Goal: Task Accomplishment & Management: Complete application form

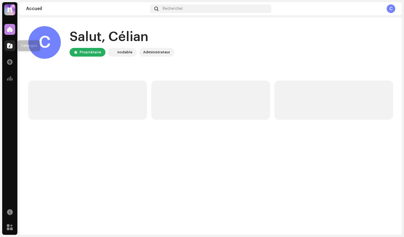
click at [9, 44] on span at bounding box center [9, 46] width 5 height 4
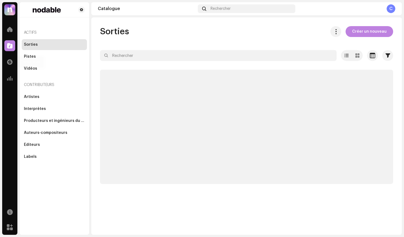
click at [9, 47] on span at bounding box center [9, 46] width 5 height 4
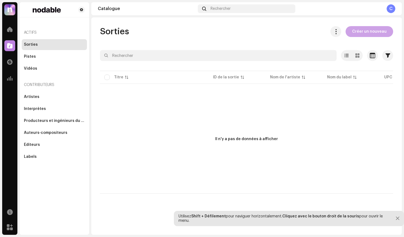
click at [365, 37] on span "Créer un nouveau" at bounding box center [369, 31] width 35 height 11
click at [370, 31] on span "Créer un nouveau" at bounding box center [369, 31] width 35 height 11
click at [396, 217] on div at bounding box center [398, 218] width 4 height 4
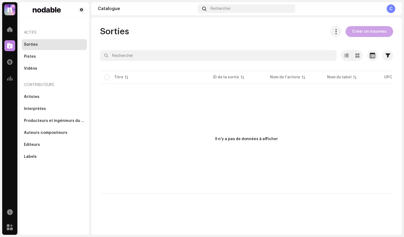
click at [364, 36] on span "Créer un nouveau" at bounding box center [369, 31] width 35 height 11
click at [362, 33] on span "Créer un nouveau" at bounding box center [369, 31] width 35 height 11
click at [371, 32] on span "Créer un nouveau" at bounding box center [369, 31] width 35 height 11
click at [32, 58] on div "Pistes" at bounding box center [30, 56] width 12 height 4
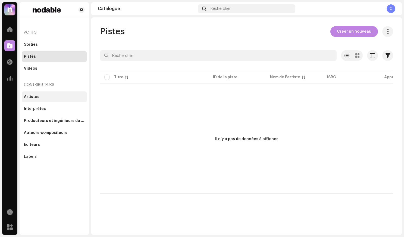
click at [32, 97] on div "Artistes" at bounding box center [31, 97] width 15 height 4
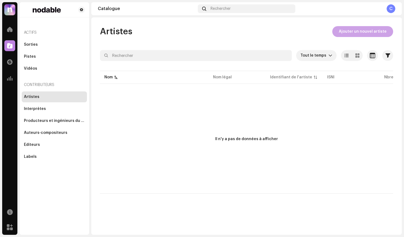
click at [347, 29] on span "Ajouter un nouvel artiste" at bounding box center [363, 31] width 48 height 11
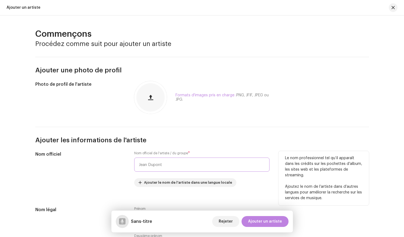
click at [161, 164] on input "text" at bounding box center [201, 164] width 135 height 14
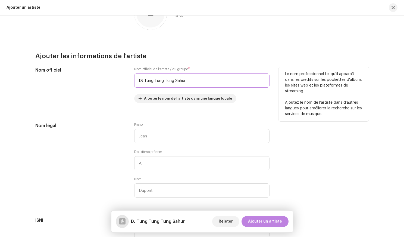
scroll to position [117, 0]
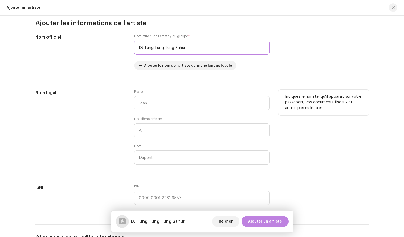
type input "DJ Tung Tung Tung Sahur"
click at [160, 112] on div "Prénom Deuxième prénom [PERSON_NAME]" at bounding box center [201, 130] width 135 height 82
click at [157, 108] on input "text" at bounding box center [201, 103] width 135 height 14
type input "Celian"
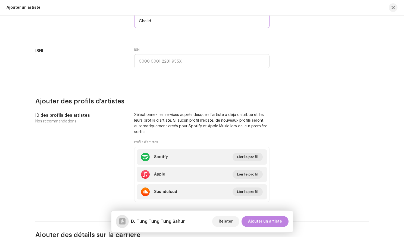
scroll to position [294, 0]
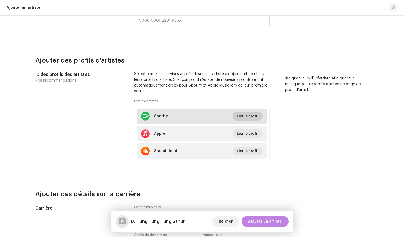
type input "Ghelid"
click at [241, 117] on span "Lier le profil" at bounding box center [247, 116] width 21 height 11
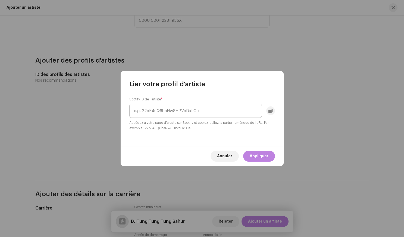
click at [221, 111] on input "text" at bounding box center [195, 111] width 133 height 14
paste input "spotify:artist:1xOdA2dzSDcb4ZLUwNFfUa"
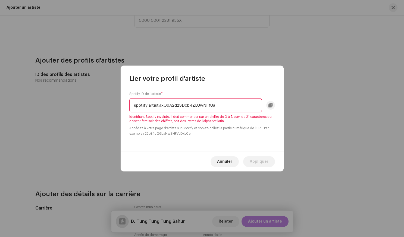
drag, startPoint x: 159, startPoint y: 105, endPoint x: 109, endPoint y: 102, distance: 50.7
click at [109, 102] on div "Lier votre profil d'artiste Spotify ID de l'artiste * spotify:artist:1xOdA2dzSD…" at bounding box center [202, 118] width 404 height 237
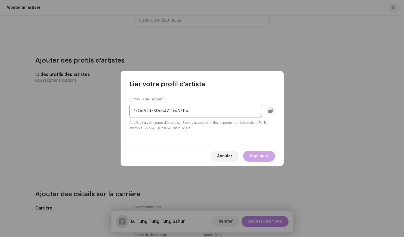
type input "1xOdA2dzSDcb4ZLUwNFfUa"
click at [266, 159] on span "Appliquer" at bounding box center [259, 156] width 19 height 11
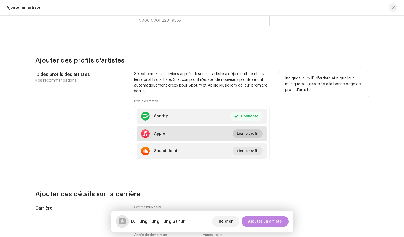
click at [251, 137] on span "Lier le profil" at bounding box center [247, 133] width 21 height 11
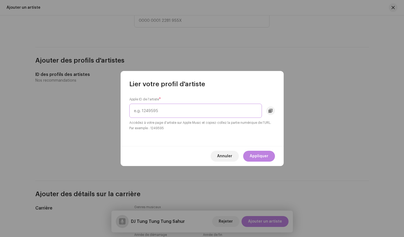
click at [215, 115] on input "text" at bounding box center [195, 111] width 133 height 14
paste input "1834588847"
type input "1834588847"
click at [254, 158] on span "Appliquer" at bounding box center [259, 156] width 19 height 11
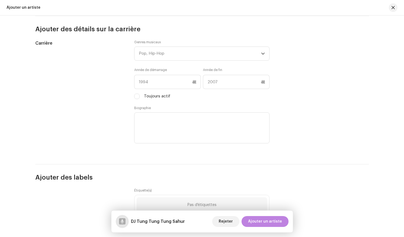
scroll to position [457, 0]
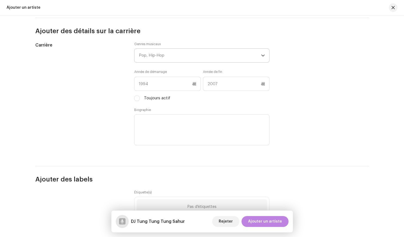
click at [172, 60] on div "Pop, Hip-Hop" at bounding box center [200, 56] width 122 height 14
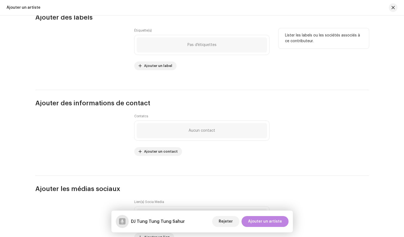
scroll to position [664, 0]
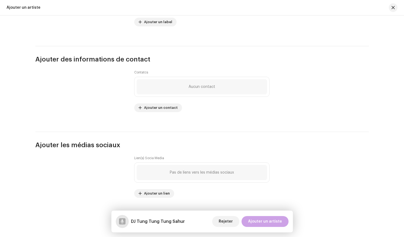
click at [265, 225] on span "Ajouter un artiste" at bounding box center [265, 221] width 34 height 11
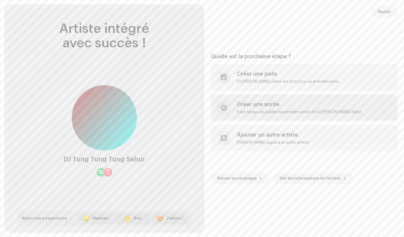
click at [247, 97] on div "Créer une sortie Il est temps de publier la première sortie de DJ [PERSON_NAME]…" at bounding box center [304, 108] width 187 height 26
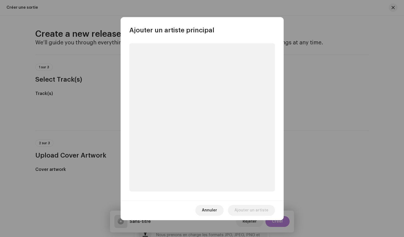
click at [206, 105] on p-skeleton at bounding box center [202, 117] width 146 height 148
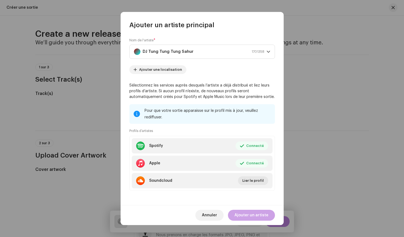
click at [248, 216] on span "Ajouter un artiste" at bounding box center [252, 215] width 34 height 11
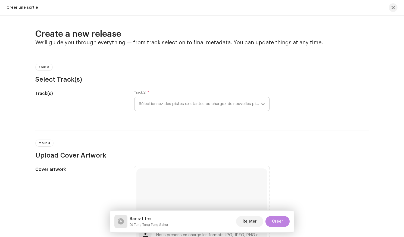
click at [183, 101] on span "Sélectionnez des pistes existantes ou chargez de nouvelles pistes" at bounding box center [200, 104] width 122 height 14
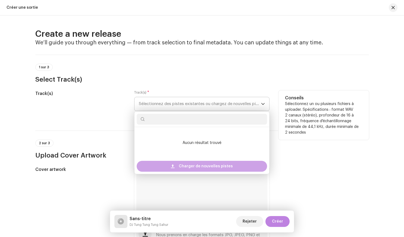
click at [197, 164] on span "Charger de nouvelles pistes" at bounding box center [206, 166] width 54 height 11
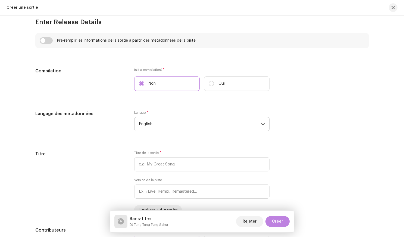
scroll to position [421, 0]
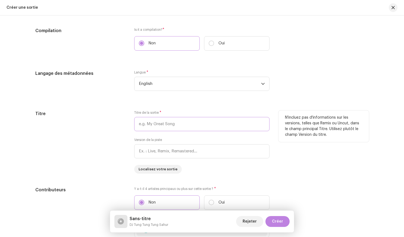
click at [157, 124] on input "text" at bounding box center [201, 124] width 135 height 14
paste input "1834588847"
type input "1834588847"
click at [157, 124] on input "1834588847" at bounding box center [201, 124] width 135 height 14
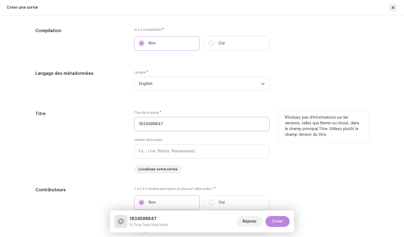
click at [157, 124] on input "1834588847" at bounding box center [201, 124] width 135 height 14
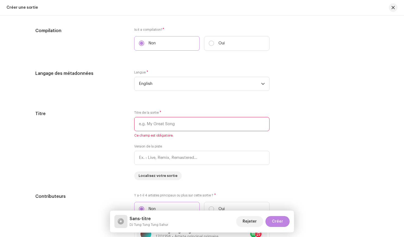
paste input "[PERSON_NAME] SAHUR GIGA CHOIR (Orchestral Version)"
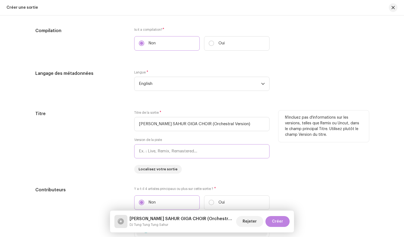
click at [189, 151] on input "text" at bounding box center [201, 151] width 135 height 14
drag, startPoint x: 217, startPoint y: 123, endPoint x: 251, endPoint y: 125, distance: 34.3
click at [251, 125] on input "[PERSON_NAME] SAHUR GIGA CHOIR (Orchestral Version)" at bounding box center [201, 124] width 135 height 14
drag, startPoint x: 251, startPoint y: 125, endPoint x: 212, endPoint y: 123, distance: 38.9
click at [212, 123] on input "[PERSON_NAME] SAHUR GIGA CHOIR ()" at bounding box center [201, 124] width 135 height 14
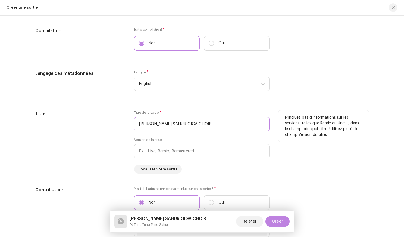
type input "[PERSON_NAME] SAHUR GIGA CHOIR"
click at [208, 141] on div "Version de la piste" at bounding box center [201, 148] width 135 height 21
click at [208, 152] on input "text" at bounding box center [201, 151] width 135 height 14
paste input "Orchestral Version"
click at [165, 150] on input "Orchestral Version" at bounding box center [201, 151] width 135 height 14
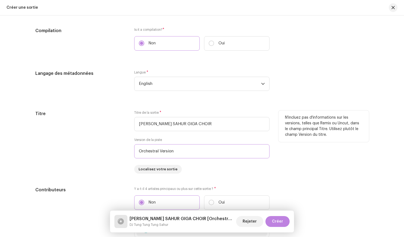
click at [165, 150] on input "Orchestral Version" at bounding box center [201, 151] width 135 height 14
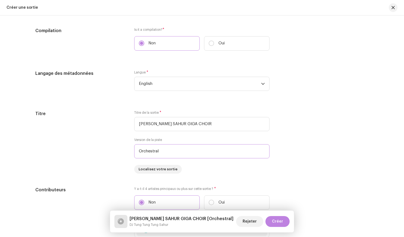
type input "Orchestral"
drag, startPoint x: 223, startPoint y: 220, endPoint x: 241, endPoint y: 220, distance: 18.2
click at [241, 220] on div "[PERSON_NAME] SAHUR GIGA CHOIR [Orchestral] DJ [PERSON_NAME] Sahur Rejeter Créer" at bounding box center [202, 221] width 176 height 13
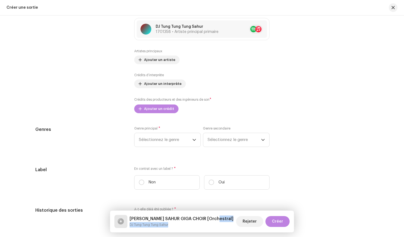
scroll to position [619, 0]
click at [175, 142] on span "Sélectionnez le genre" at bounding box center [166, 140] width 54 height 14
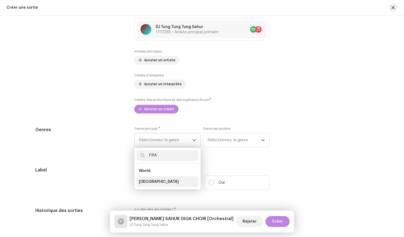
type input "FRA"
click at [156, 182] on li "[GEOGRAPHIC_DATA]" at bounding box center [168, 181] width 62 height 11
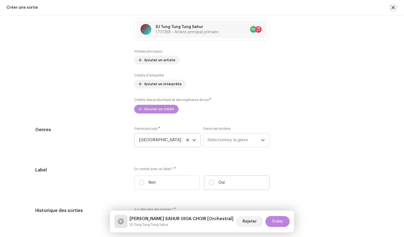
click at [219, 184] on p "Oui" at bounding box center [222, 183] width 6 height 6
click at [214, 184] on input "Oui" at bounding box center [211, 182] width 5 height 5
radio input "true"
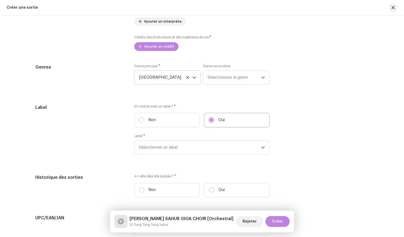
scroll to position [688, 0]
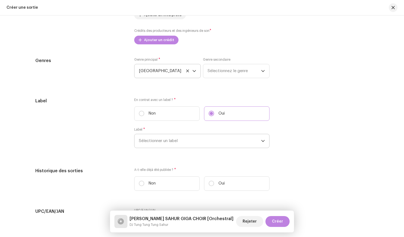
click at [175, 142] on span "Sélectionner un label" at bounding box center [200, 141] width 122 height 14
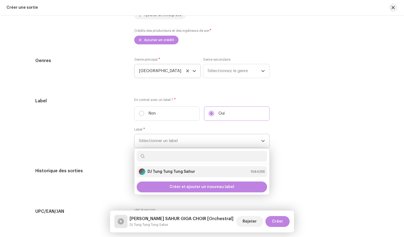
click at [173, 175] on div "DJ Tung Tung Tung Sahur" at bounding box center [167, 171] width 56 height 7
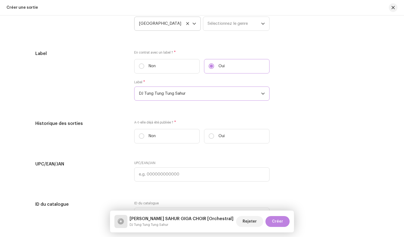
scroll to position [760, 0]
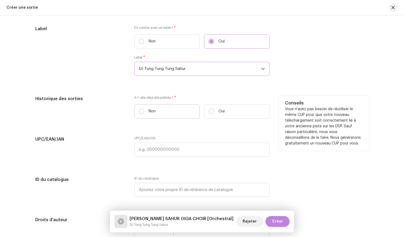
click at [145, 113] on label "Non" at bounding box center [167, 111] width 66 height 14
click at [144, 113] on input "Non" at bounding box center [141, 110] width 5 height 5
radio input "true"
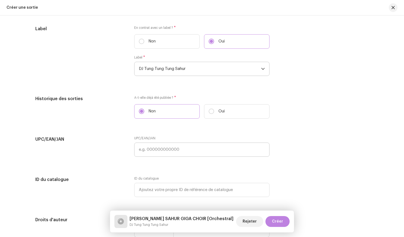
scroll to position [848, 0]
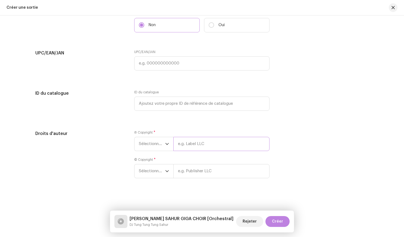
click at [190, 150] on input "text" at bounding box center [221, 144] width 96 height 14
type input "c"
type input "CacaRecords WorldWide"
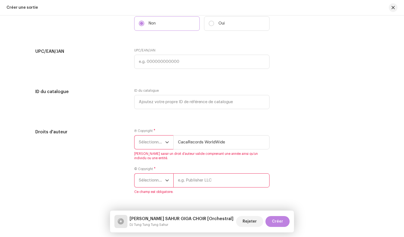
click at [167, 148] on div "dropdown trigger" at bounding box center [167, 142] width 4 height 14
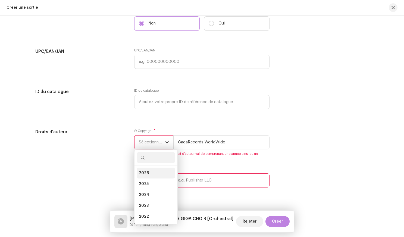
click at [151, 177] on li "2026" at bounding box center [156, 172] width 39 height 11
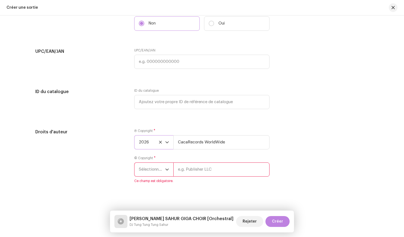
click at [163, 169] on span "Sélectionner une année" at bounding box center [152, 170] width 26 height 14
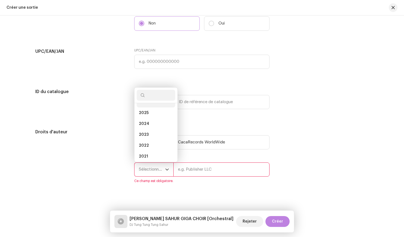
scroll to position [2, 0]
click at [151, 105] on li "2026" at bounding box center [156, 108] width 39 height 11
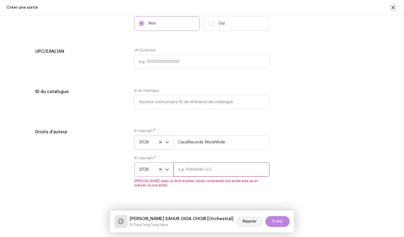
click at [203, 175] on input "text" at bounding box center [221, 169] width 96 height 14
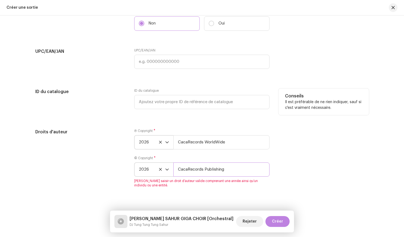
type input "CacaRecords Publishing"
click at [100, 101] on div "ID du catalogue" at bounding box center [80, 101] width 91 height 27
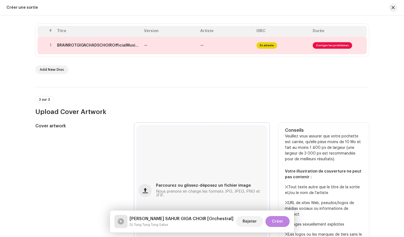
scroll to position [85, 0]
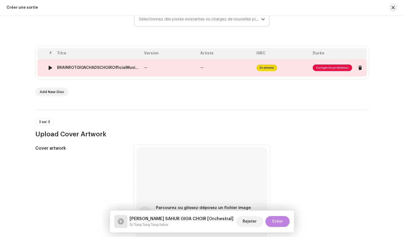
click at [319, 67] on span "Corriger les problèmes" at bounding box center [332, 67] width 39 height 7
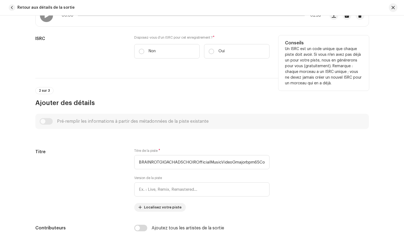
scroll to position [97, 0]
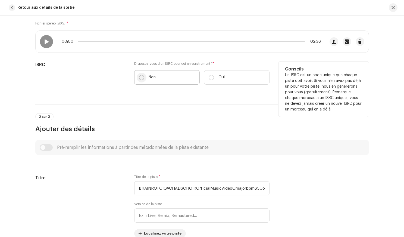
click at [141, 79] on input "Non" at bounding box center [141, 77] width 5 height 5
radio input "true"
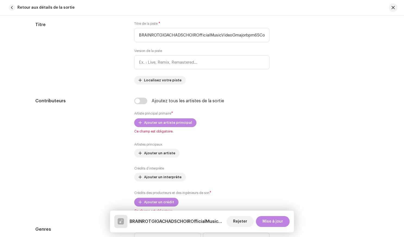
scroll to position [274, 0]
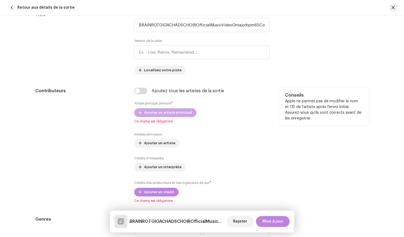
click at [149, 113] on span "Ajouter un artiste principal" at bounding box center [168, 112] width 48 height 11
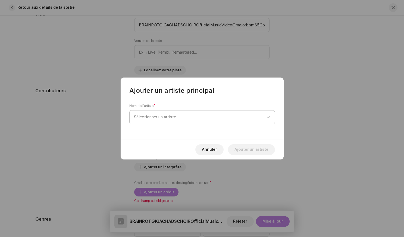
click at [169, 121] on span "Sélectionner un artiste" at bounding box center [200, 117] width 133 height 14
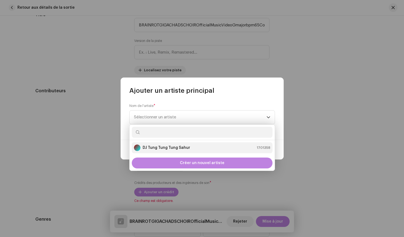
click at [164, 147] on strong "DJ Tung Tung Tung Sahur" at bounding box center [167, 147] width 48 height 5
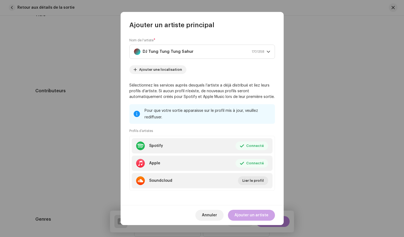
click at [248, 215] on span "Ajouter un artiste" at bounding box center [252, 215] width 34 height 11
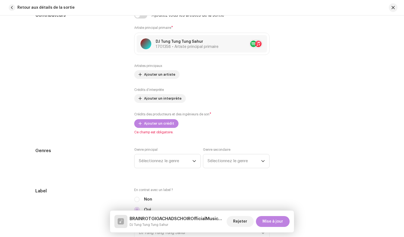
scroll to position [350, 0]
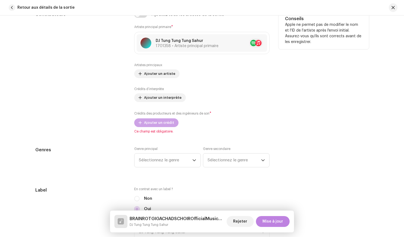
click at [145, 119] on span "Ajouter un crédit" at bounding box center [159, 122] width 30 height 11
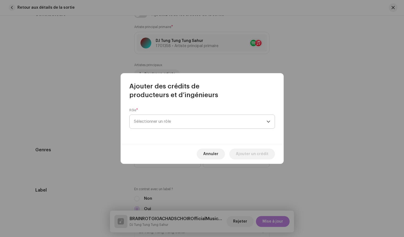
click at [151, 124] on span "Sélectionner un rôle" at bounding box center [200, 122] width 133 height 14
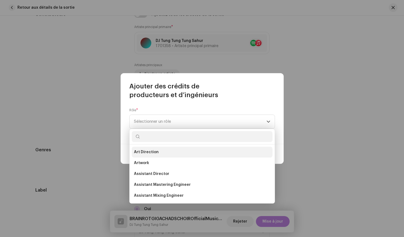
click at [154, 151] on span "Art Direction" at bounding box center [146, 151] width 25 height 5
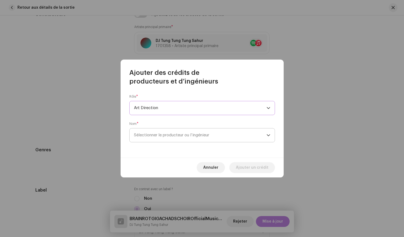
click at [154, 132] on span "Sélectionner le producteur ou l’ingénieur" at bounding box center [200, 135] width 133 height 14
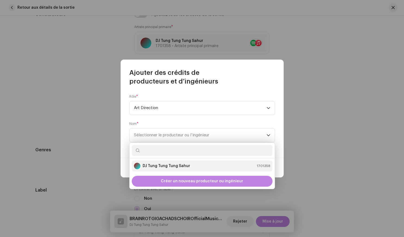
click at [156, 166] on strong "DJ Tung Tung Tung Sahur" at bounding box center [167, 165] width 48 height 5
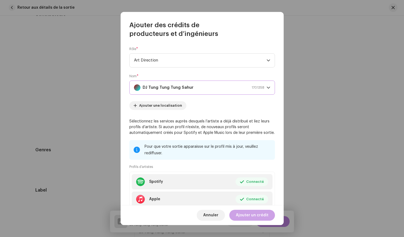
click at [246, 216] on span "Ajouter un crédit" at bounding box center [252, 215] width 33 height 11
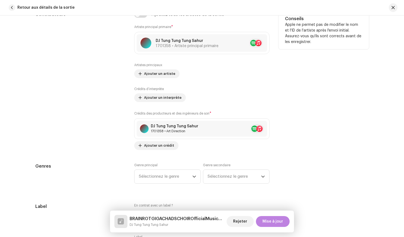
drag, startPoint x: 149, startPoint y: 101, endPoint x: 146, endPoint y: 109, distance: 8.9
click at [146, 109] on div "Artistes principaux Ajouter un artiste [DEMOGRAPHIC_DATA] d’interprète Ajouter …" at bounding box center [201, 106] width 135 height 87
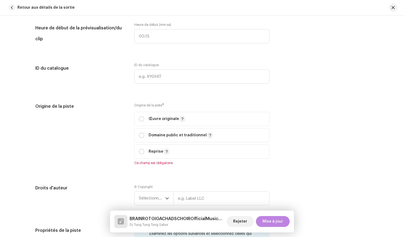
scroll to position [633, 0]
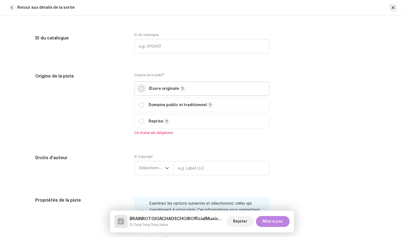
click at [143, 90] on input "radio" at bounding box center [141, 88] width 5 height 5
radio input "true"
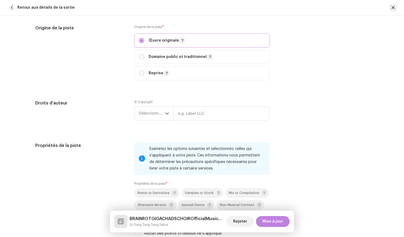
scroll to position [686, 0]
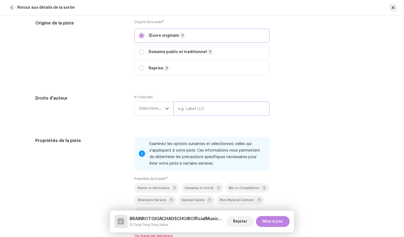
click at [198, 113] on input "text" at bounding box center [221, 108] width 96 height 14
type input "P"
type input "CacaRecords WorldWide"
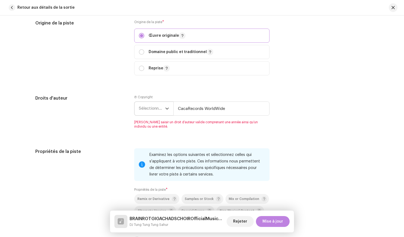
click at [136, 108] on p-select "Sélectionner une année" at bounding box center [153, 108] width 39 height 14
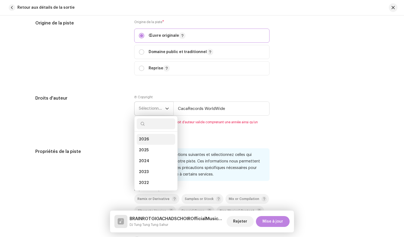
drag, startPoint x: 148, startPoint y: 145, endPoint x: 146, endPoint y: 141, distance: 4.9
click at [146, 141] on ul "2026 2025 2024 2023 2022 2021 2020 2019 2018 2017 2016 2015" at bounding box center [156, 199] width 43 height 135
click at [146, 141] on span "2026" at bounding box center [144, 138] width 10 height 5
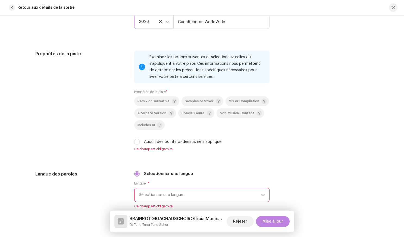
scroll to position [805, 0]
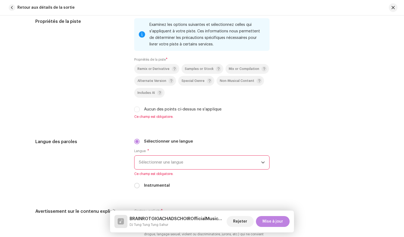
drag, startPoint x: 144, startPoint y: 98, endPoint x: 140, endPoint y: 113, distance: 15.4
click at [140, 112] on div "Remix or Derivative Samples or Stock Mix or Compilation Alternate Version Speci…" at bounding box center [201, 88] width 135 height 48
click at [139, 108] on div "Aucun des points ci-dessus ne s'applique" at bounding box center [201, 109] width 135 height 6
click at [139, 110] on div "Aucun des points ci-dessus ne s'applique" at bounding box center [201, 109] width 135 height 6
click at [136, 112] on input "Aucun des points ci-dessus ne s'applique" at bounding box center [136, 109] width 5 height 5
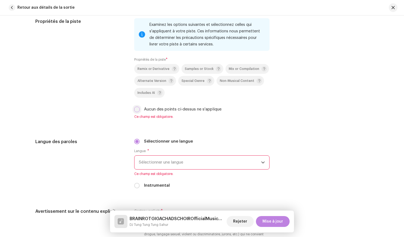
checkbox input "true"
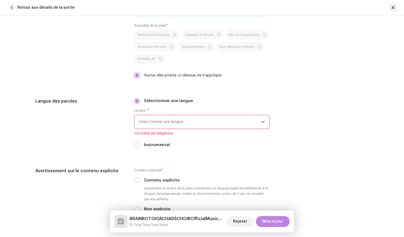
scroll to position [857, 0]
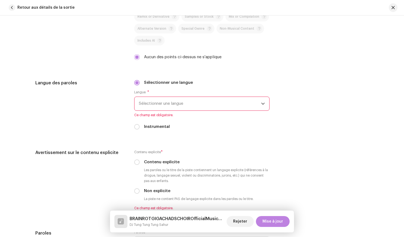
click at [157, 100] on span "Sélectionner une langue" at bounding box center [200, 104] width 122 height 14
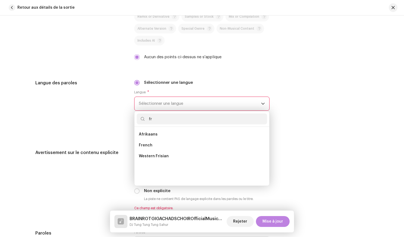
scroll to position [0, 0]
type input "fre"
click at [154, 140] on li "French" at bounding box center [202, 134] width 131 height 11
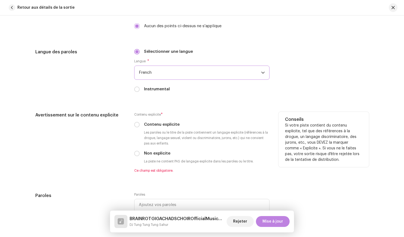
scroll to position [893, 0]
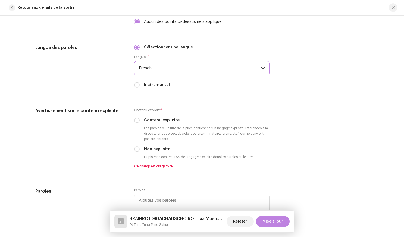
click at [145, 64] on span "French" at bounding box center [200, 68] width 122 height 14
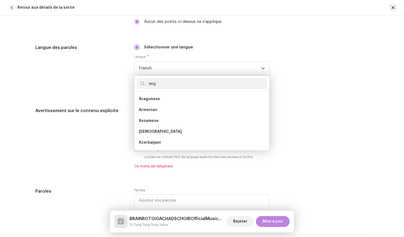
scroll to position [0, 0]
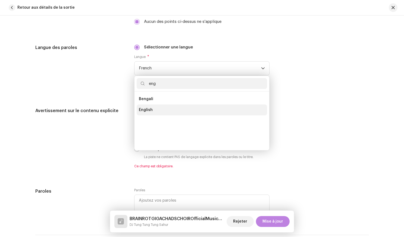
type input "eng"
click at [148, 111] on span "English" at bounding box center [146, 109] width 14 height 5
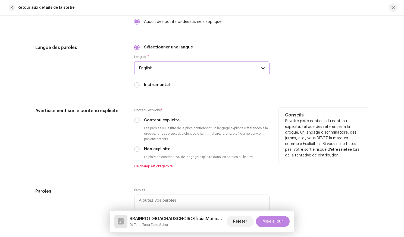
click at [137, 154] on div "Contenu explicite * Contenu explicite Les paroles ou le titre de la piste conti…" at bounding box center [201, 137] width 135 height 61
click at [137, 152] on input "Non explicite" at bounding box center [136, 148] width 5 height 5
radio input "true"
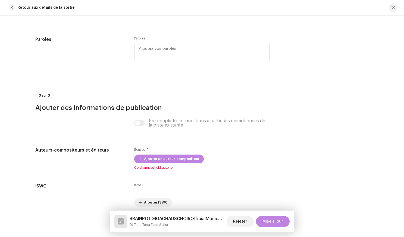
scroll to position [1055, 0]
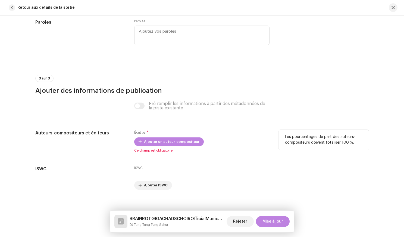
click at [140, 147] on div "Écrit par * Ajouter un auteur-compositeur Ce champ est obligatoire." at bounding box center [201, 141] width 135 height 23
click at [141, 145] on button "Ajouter un auteur-compositeur" at bounding box center [169, 141] width 70 height 9
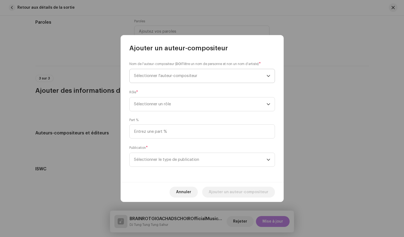
click at [153, 79] on span "Sélectionner l'auteur-compositeur" at bounding box center [200, 76] width 133 height 14
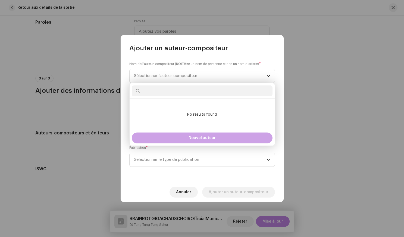
click at [166, 137] on button "Nouvel auteur" at bounding box center [202, 137] width 141 height 11
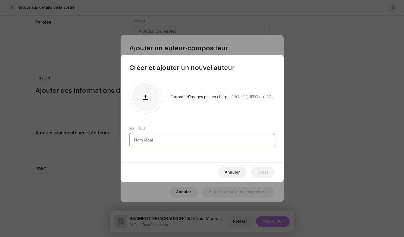
click at [157, 136] on input "text" at bounding box center [202, 140] width 146 height 14
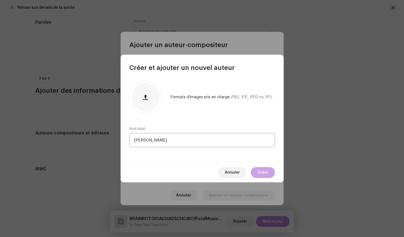
type input "[PERSON_NAME]"
click at [267, 177] on span "Créer" at bounding box center [262, 172] width 11 height 11
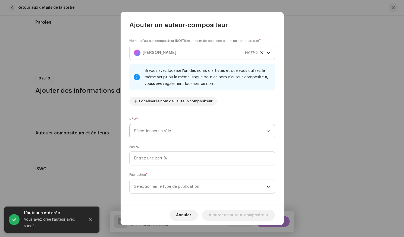
click at [170, 127] on span "Sélectionner un rôle" at bounding box center [200, 131] width 133 height 14
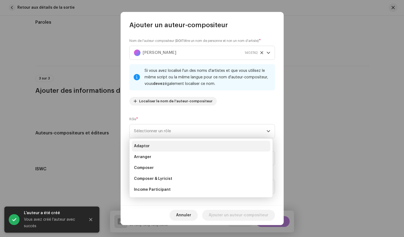
click at [158, 144] on li "Adaptor" at bounding box center [201, 146] width 139 height 11
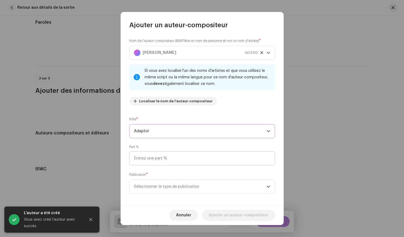
scroll to position [4, 0]
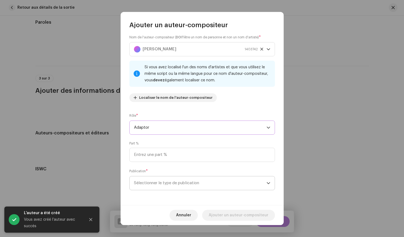
click at [157, 177] on span "Sélectionner le type de publication" at bounding box center [200, 183] width 133 height 14
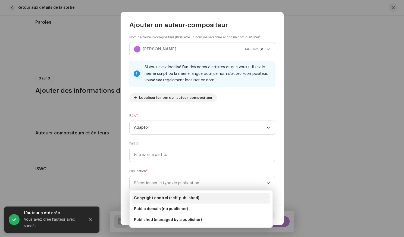
click at [154, 197] on span "Copyright control (self-published)" at bounding box center [166, 197] width 65 height 5
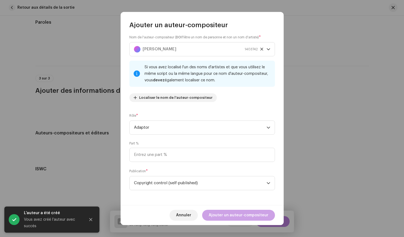
click at [229, 214] on span "Ajouter un auteur-compositeur" at bounding box center [239, 215] width 60 height 11
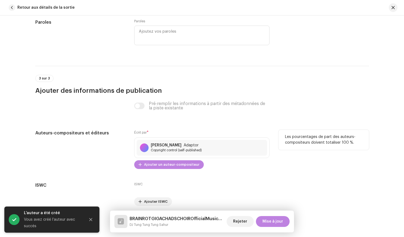
scroll to position [1078, 0]
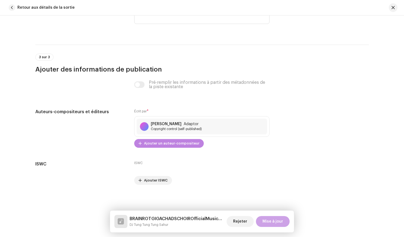
click at [275, 224] on span "Mise à jour" at bounding box center [273, 221] width 21 height 11
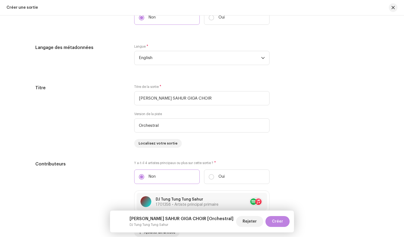
scroll to position [566, 0]
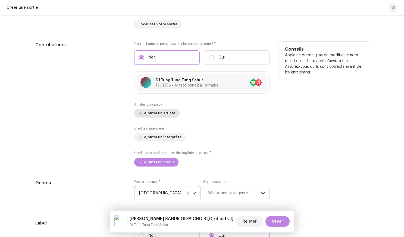
click at [160, 113] on span "Ajouter un artiste" at bounding box center [159, 113] width 31 height 11
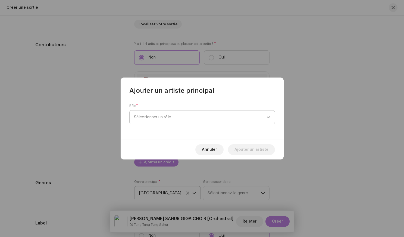
click at [160, 114] on span "Sélectionner un rôle" at bounding box center [200, 117] width 133 height 14
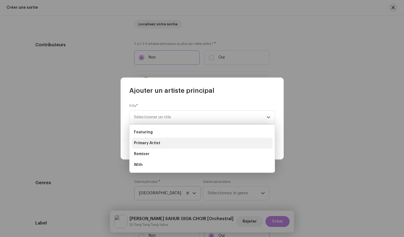
click at [150, 144] on span "Primary Artist" at bounding box center [147, 142] width 26 height 5
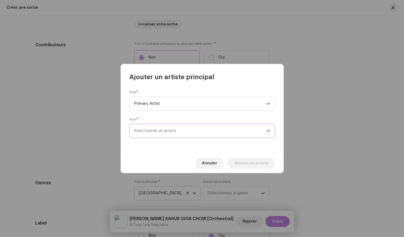
click at [149, 132] on span "Sélectionner un artiste" at bounding box center [155, 131] width 42 height 4
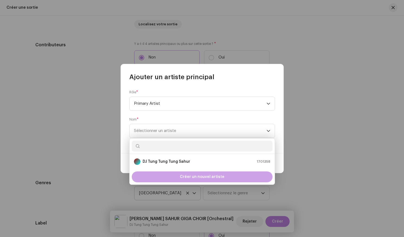
click at [160, 173] on div "Créer un nouvel artiste" at bounding box center [202, 176] width 141 height 11
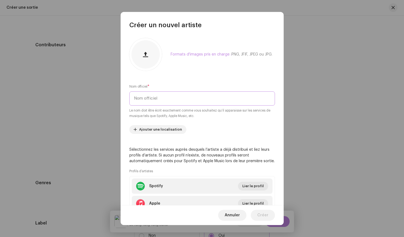
click at [153, 98] on input "text" at bounding box center [202, 98] width 146 height 14
type input "DJ [PERSON_NAME]"
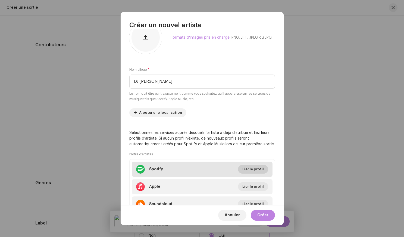
click at [246, 170] on span "Lier le profil" at bounding box center [253, 169] width 21 height 11
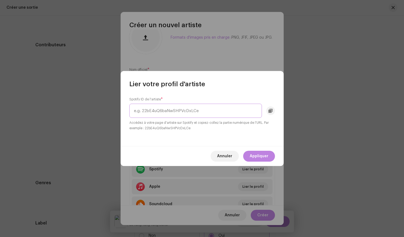
paste input "spotify:artist:5rChNZRJnV2MciNb9U6HyH"
click at [161, 111] on input "spotify:artist:5rChNZRJnV2MciNb9U6HyH" at bounding box center [195, 111] width 133 height 14
drag, startPoint x: 160, startPoint y: 111, endPoint x: 113, endPoint y: 109, distance: 46.3
click at [113, 109] on div "Lier votre profil d'artiste Spotify ID de l'artiste * spotify:artist:5rChNZRJnV…" at bounding box center [202, 118] width 404 height 237
type input "5rChNZRJnV2MciNb9U6HyH"
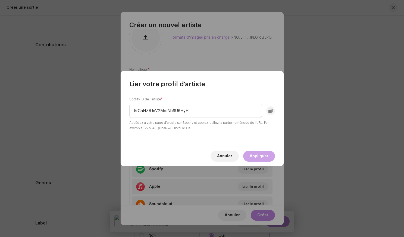
click at [265, 161] on span "Appliquer" at bounding box center [259, 156] width 19 height 11
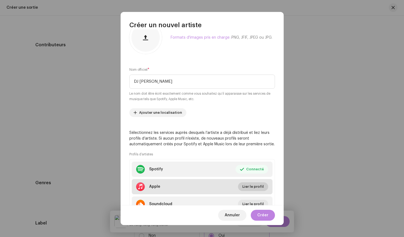
click at [252, 188] on span "Lier le profil" at bounding box center [253, 186] width 21 height 11
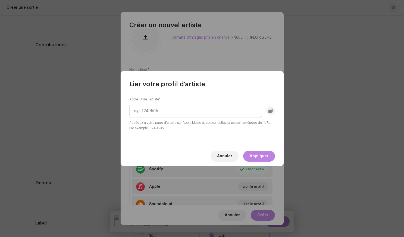
click at [178, 119] on div "Apple ID de l'artiste * Accédez à votre page d'artiste sur Apple Music et copie…" at bounding box center [202, 114] width 146 height 34
click at [171, 110] on input "text" at bounding box center [195, 111] width 133 height 14
paste input "1832222657"
type input "1832222657"
click at [255, 157] on span "Appliquer" at bounding box center [259, 156] width 19 height 11
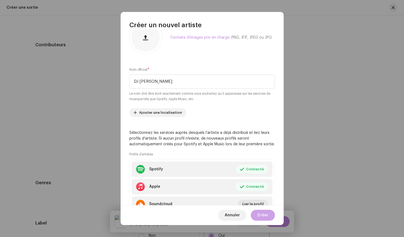
click at [260, 216] on span "Créer" at bounding box center [262, 215] width 11 height 11
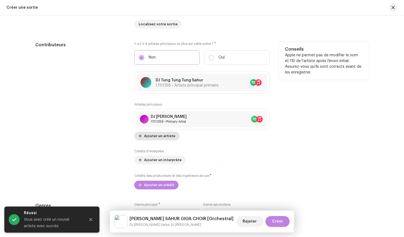
click at [153, 137] on span "Ajouter un artiste" at bounding box center [159, 136] width 31 height 11
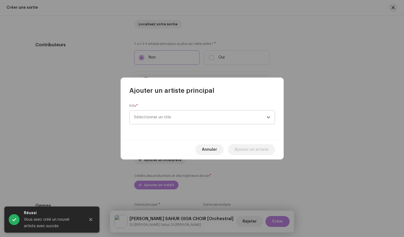
click at [170, 123] on span "Sélectionner un rôle" at bounding box center [200, 117] width 133 height 14
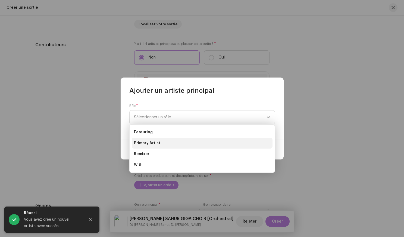
click at [160, 143] on li "Primary Artist" at bounding box center [202, 143] width 141 height 11
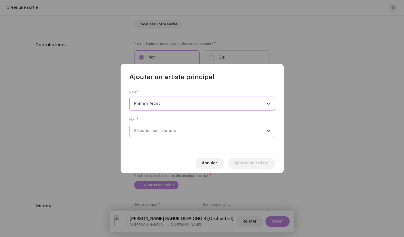
click at [164, 131] on span "Sélectionner un artiste" at bounding box center [155, 131] width 42 height 4
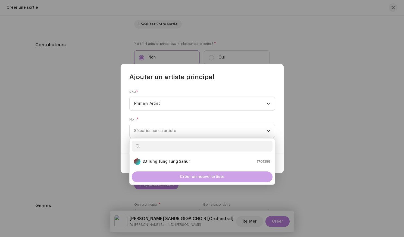
click at [167, 176] on div "Créer un nouvel artiste" at bounding box center [202, 176] width 141 height 11
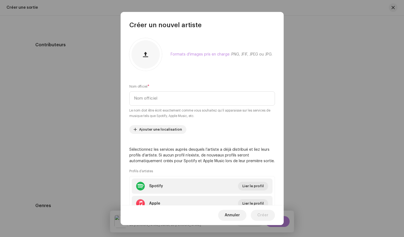
click at [147, 91] on div "Nom officiel * Le nom doit être écrit exactement comme vous souhaitez qu’il app…" at bounding box center [202, 101] width 146 height 35
click at [148, 95] on input "text" at bounding box center [202, 98] width 146 height 14
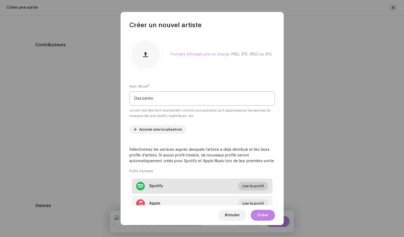
type input "Gazzarino"
click at [258, 188] on span "Lier le profil" at bounding box center [253, 186] width 21 height 11
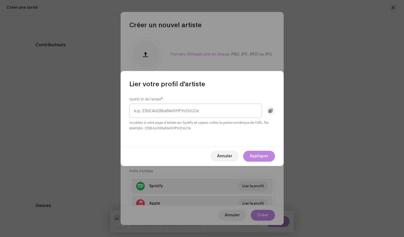
click at [185, 111] on input "text" at bounding box center [195, 111] width 133 height 14
drag, startPoint x: 159, startPoint y: 110, endPoint x: 80, endPoint y: 110, distance: 78.3
click at [80, 110] on div "Lier votre profil d'artiste Spotify ID de l'artiste * spotify:artist:4BoTna9gEM…" at bounding box center [202, 118] width 404 height 237
type input "4BoTna9gEMXM6YLxrM78w7"
click at [262, 157] on span "Appliquer" at bounding box center [259, 156] width 19 height 11
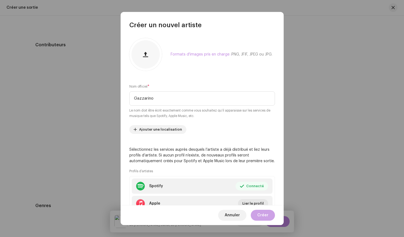
click at [264, 217] on span "Créer" at bounding box center [262, 215] width 11 height 11
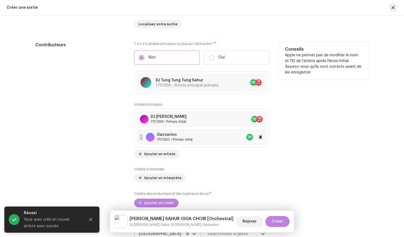
click at [178, 135] on div "Gazzarino" at bounding box center [175, 134] width 36 height 4
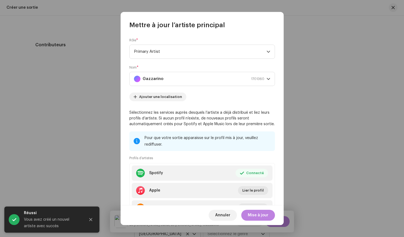
scroll to position [28, 0]
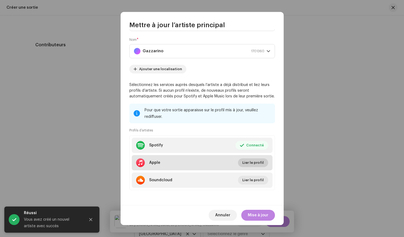
click at [254, 163] on span "Lier le profil" at bounding box center [253, 162] width 21 height 11
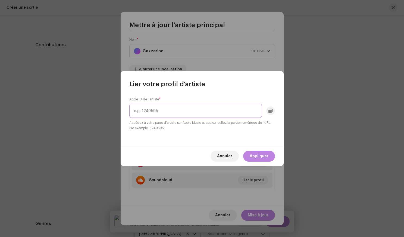
click at [191, 108] on input "text" at bounding box center [195, 111] width 133 height 14
paste input "1812099109"
type input "1812099109"
click at [260, 159] on span "Appliquer" at bounding box center [259, 156] width 19 height 11
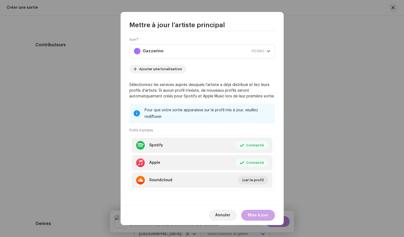
click at [266, 217] on span "Mise à jour" at bounding box center [258, 215] width 21 height 11
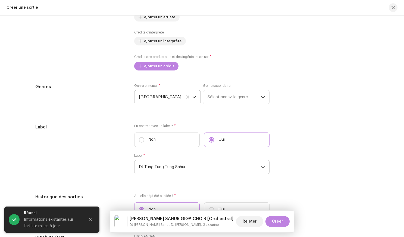
scroll to position [716, 0]
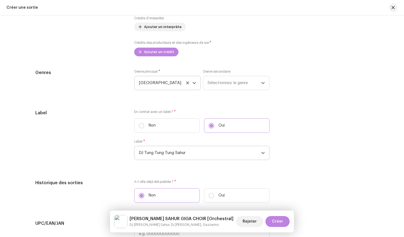
click at [171, 85] on span "[GEOGRAPHIC_DATA]" at bounding box center [166, 83] width 54 height 14
click at [187, 83] on icon at bounding box center [188, 83] width 4 height 4
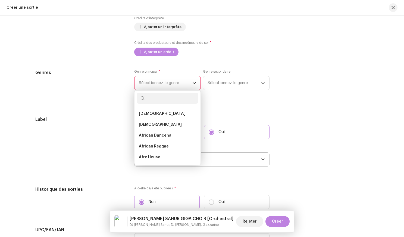
scroll to position [4926, 0]
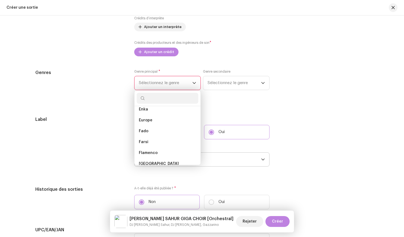
click at [160, 101] on input "text" at bounding box center [168, 98] width 62 height 11
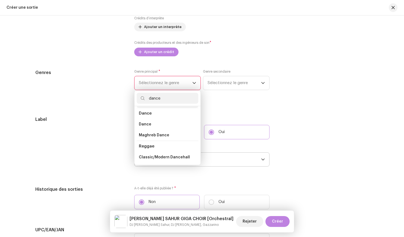
scroll to position [13, 0]
click at [150, 124] on span "Dance" at bounding box center [145, 122] width 13 height 4
click at [154, 98] on input "dance" at bounding box center [168, 98] width 62 height 11
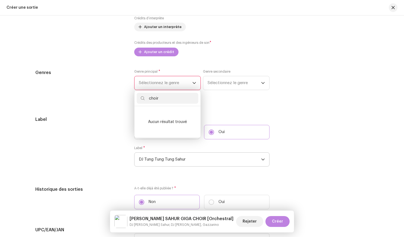
scroll to position [0, 0]
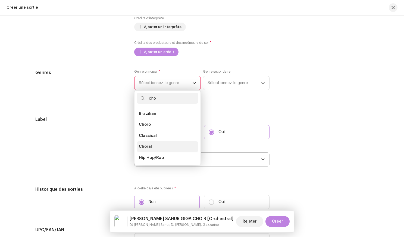
type input "cho"
click at [143, 145] on span "Choral" at bounding box center [145, 146] width 13 height 5
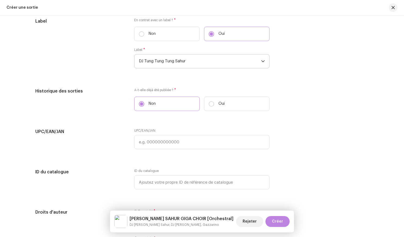
scroll to position [854, 0]
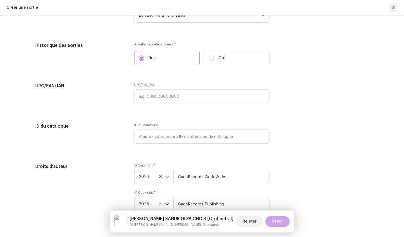
click at [280, 221] on span "Créer" at bounding box center [277, 221] width 11 height 11
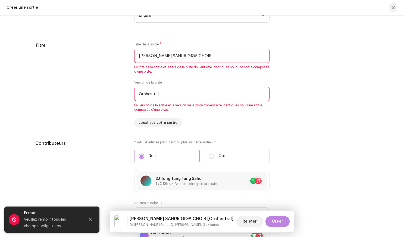
scroll to position [424, 0]
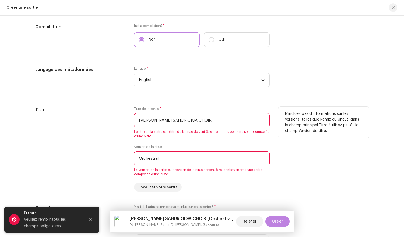
click at [167, 160] on input "Orchestral" at bounding box center [201, 158] width 135 height 14
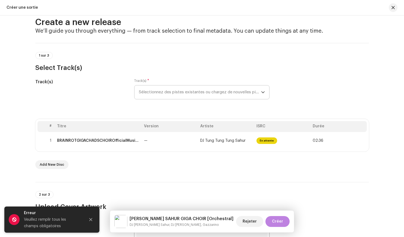
scroll to position [0, 0]
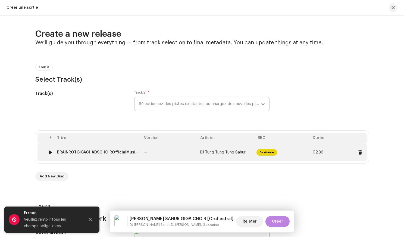
click at [150, 153] on td "—" at bounding box center [170, 152] width 56 height 17
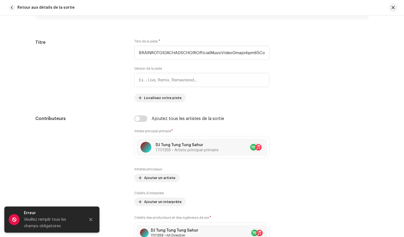
scroll to position [246, 0]
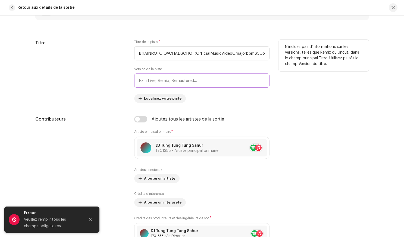
click at [154, 76] on input "text" at bounding box center [201, 80] width 135 height 14
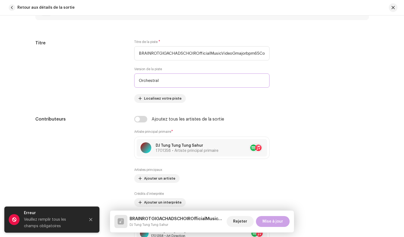
type input "Orchestral"
click at [267, 222] on span "Mise à jour" at bounding box center [273, 221] width 21 height 11
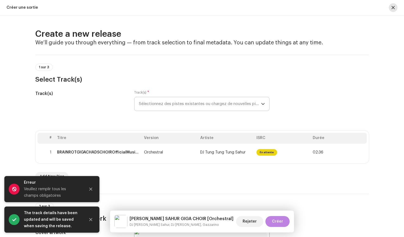
click at [392, 5] on button "button" at bounding box center [393, 7] width 9 height 9
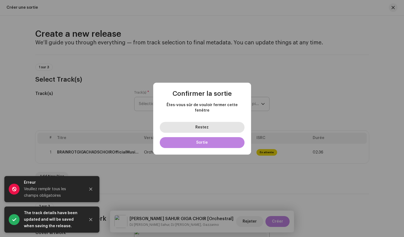
click at [183, 122] on button "Restez" at bounding box center [202, 127] width 85 height 11
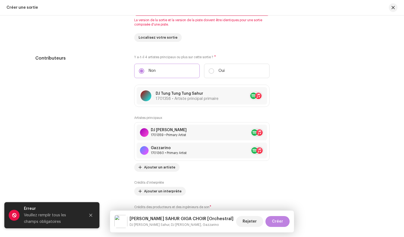
click at [183, 122] on div "Artistes principaux DJ [PERSON_NAME] 1701359 • Primary Artist [PERSON_NAME] 170…" at bounding box center [201, 144] width 135 height 56
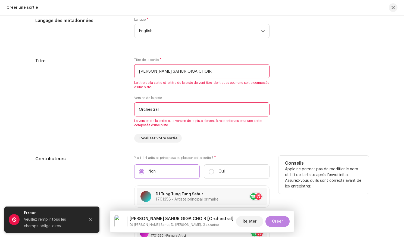
scroll to position [463, 0]
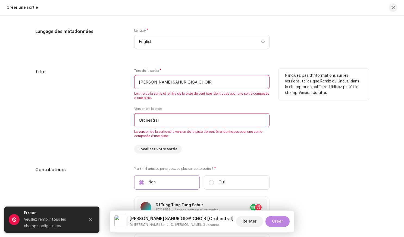
click at [175, 82] on input "[PERSON_NAME] SAHUR GIGA CHOIR" at bounding box center [201, 82] width 135 height 14
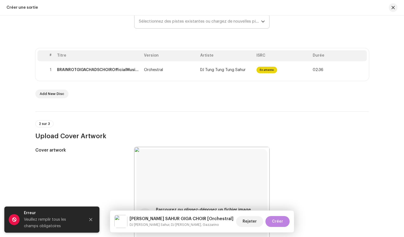
scroll to position [0, 0]
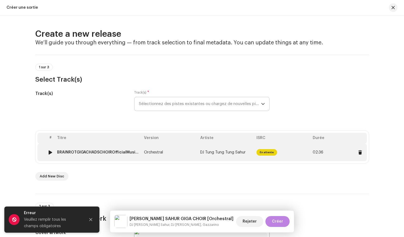
click at [178, 157] on td "Orchestral" at bounding box center [170, 152] width 56 height 17
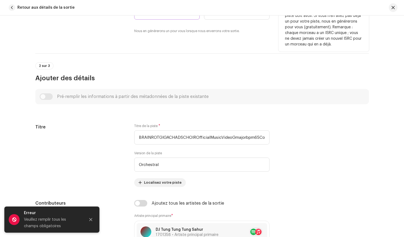
scroll to position [183, 0]
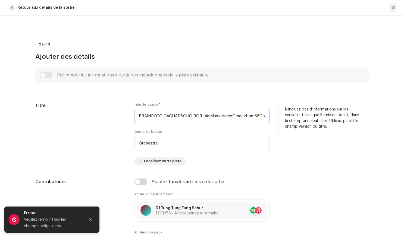
click at [165, 117] on input "BRAINROTGIGACHADSCHOIROfficialMusicVideoGmajorbpm65Covercut156sec.wav" at bounding box center [201, 116] width 135 height 14
paste input "[PERSON_NAME] SAHUR GIGA CHOIR"
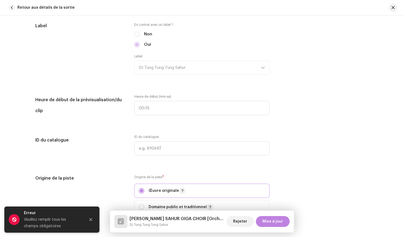
scroll to position [541, 0]
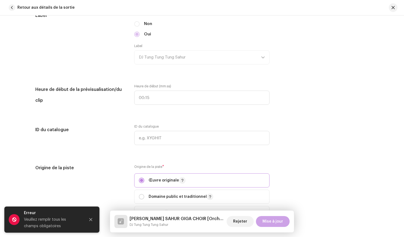
type input "[PERSON_NAME] SAHUR GIGA CHOIR"
click at [277, 224] on span "Mise à jour" at bounding box center [273, 221] width 21 height 11
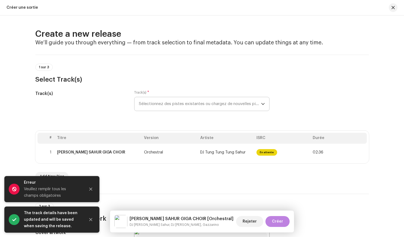
drag, startPoint x: 393, startPoint y: 8, endPoint x: 273, endPoint y: 98, distance: 150.3
click at [273, 98] on div "Créer une sortie Create a new release We’ll guide you through everything — from…" at bounding box center [202, 118] width 404 height 237
drag, startPoint x: 391, startPoint y: 8, endPoint x: 289, endPoint y: 120, distance: 151.5
click at [289, 120] on div "Créer une sortie Create a new release We’ll guide you through everything — from…" at bounding box center [202, 118] width 404 height 237
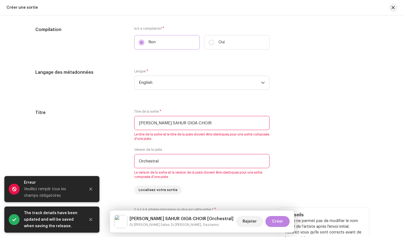
scroll to position [457, 0]
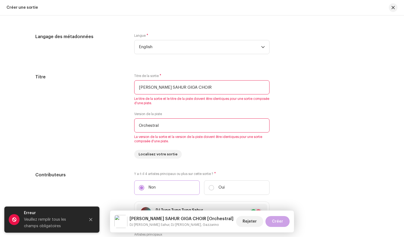
click at [278, 216] on span "Créer" at bounding box center [277, 221] width 11 height 11
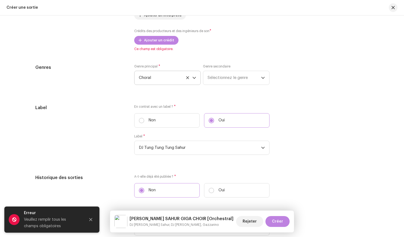
scroll to position [727, 0]
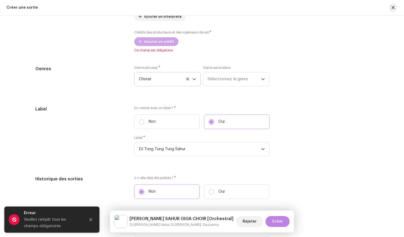
click at [155, 44] on span "Ajouter un crédit" at bounding box center [159, 41] width 30 height 11
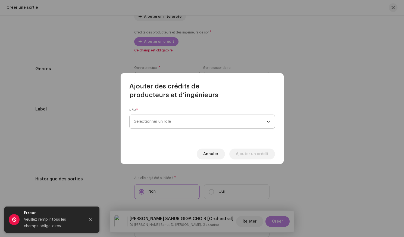
click at [171, 123] on span "Sélectionner un rôle" at bounding box center [200, 122] width 133 height 14
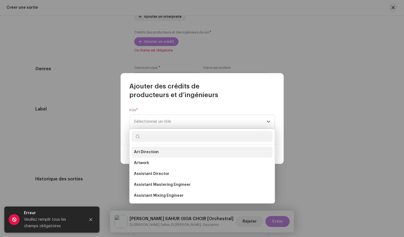
click at [159, 155] on li "Art Direction" at bounding box center [202, 152] width 141 height 11
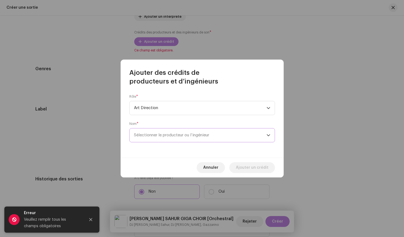
click at [162, 135] on span "Sélectionner le producteur ou l’ingénieur" at bounding box center [171, 135] width 75 height 4
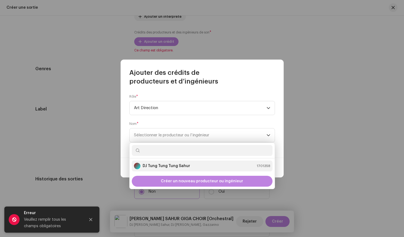
click at [161, 169] on li "DJ [PERSON_NAME] Sahur 1701358" at bounding box center [202, 165] width 141 height 11
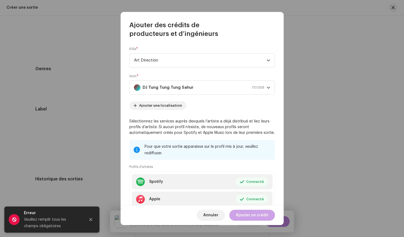
click at [244, 217] on span "Ajouter un crédit" at bounding box center [252, 215] width 33 height 11
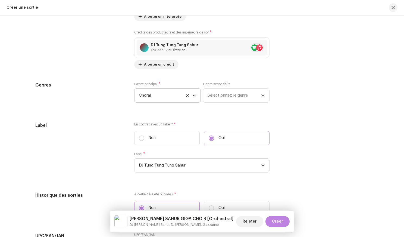
drag, startPoint x: 280, startPoint y: 219, endPoint x: 270, endPoint y: 150, distance: 69.6
click at [270, 150] on div "Créer une sortie Create a new release We’ll guide you through everything — from…" at bounding box center [202, 118] width 404 height 237
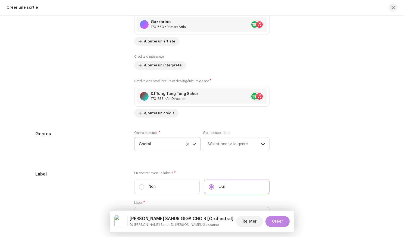
scroll to position [658, 0]
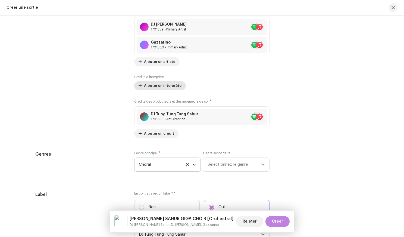
click at [142, 86] on button "Ajouter un interprète" at bounding box center [160, 85] width 52 height 9
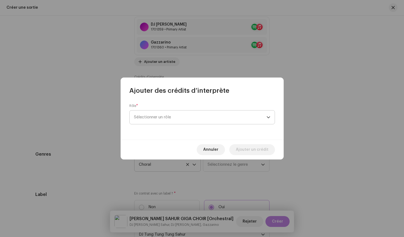
click at [166, 116] on span "Sélectionner un rôle" at bounding box center [200, 117] width 133 height 14
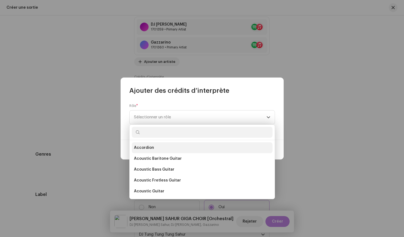
click at [160, 142] on li "Accordion" at bounding box center [202, 147] width 141 height 11
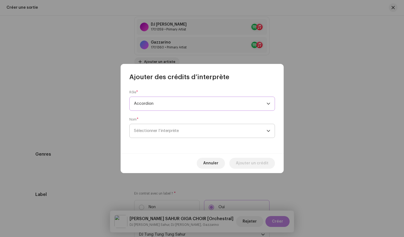
click at [155, 126] on span "Sélectionner l’interprète" at bounding box center [200, 131] width 133 height 14
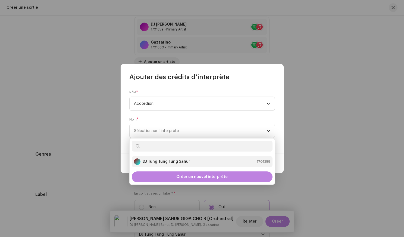
click at [155, 161] on strong "DJ Tung Tung Tung Sahur" at bounding box center [167, 161] width 48 height 5
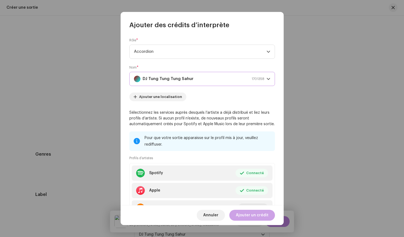
click at [250, 217] on span "Ajouter un crédit" at bounding box center [252, 215] width 33 height 11
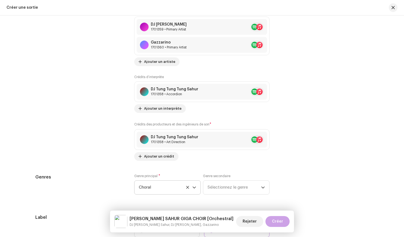
click at [282, 223] on span "Créer" at bounding box center [277, 221] width 11 height 11
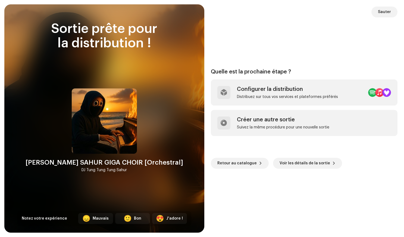
click at [384, 18] on div "Quelle est la prochaine étape ? Configurer la distribution Distribuez sur tous …" at bounding box center [304, 118] width 187 height 215
click at [384, 15] on span "Sauter" at bounding box center [384, 12] width 13 height 11
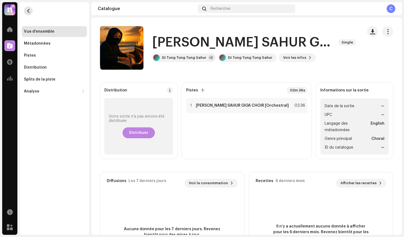
click at [30, 8] on button "button" at bounding box center [28, 11] width 9 height 9
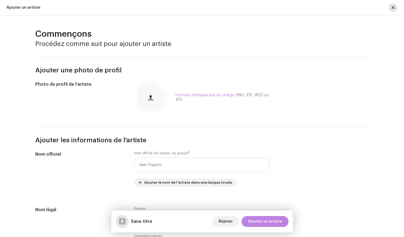
click at [392, 5] on button "button" at bounding box center [393, 7] width 9 height 9
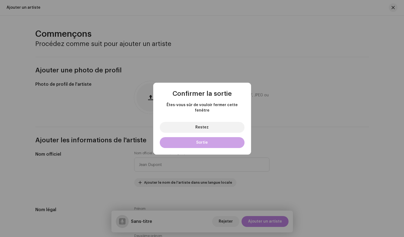
click at [197, 142] on button "Sortie" at bounding box center [202, 142] width 85 height 11
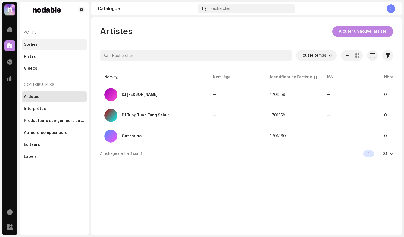
click at [36, 48] on div "Sorties" at bounding box center [54, 44] width 65 height 11
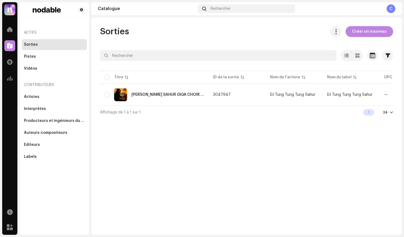
click at [33, 42] on div "Sorties" at bounding box center [31, 44] width 14 height 4
click at [171, 91] on div "[PERSON_NAME] SAHUR GIGA CHOIR [Orchestral]" at bounding box center [154, 94] width 100 height 13
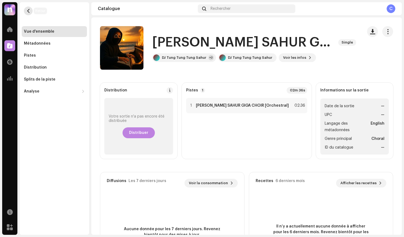
click at [32, 11] on button "button" at bounding box center [28, 11] width 9 height 9
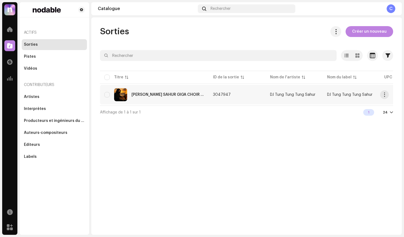
click at [171, 100] on div "[PERSON_NAME] SAHUR GIGA CHOIR [Orchestral]" at bounding box center [154, 94] width 100 height 13
